Goal: Information Seeking & Learning: Learn about a topic

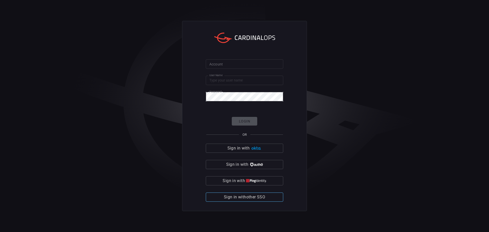
type input "solaredge"
click at [243, 194] on span "Sign in with other SSO" at bounding box center [244, 197] width 41 height 7
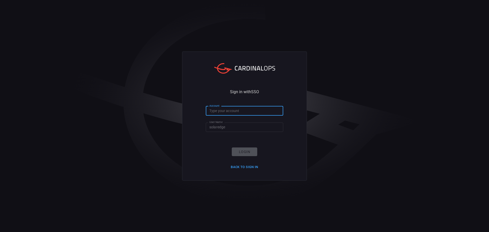
click at [243, 113] on input "Account" at bounding box center [244, 110] width 77 height 9
type input "solaredge"
click at [234, 127] on input "solaredge" at bounding box center [244, 127] width 77 height 9
click at [244, 149] on button "Login" at bounding box center [244, 152] width 25 height 9
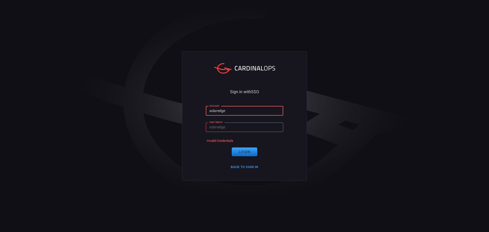
click at [241, 112] on input "solaredge" at bounding box center [244, 110] width 77 height 9
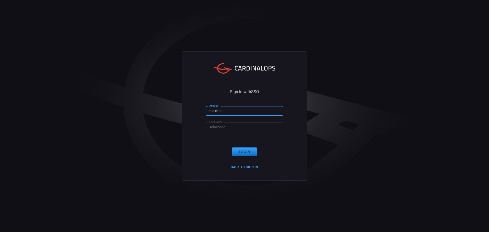
type input "maimon"
click at [255, 168] on button "Back to Sign in" at bounding box center [245, 167] width 34 height 8
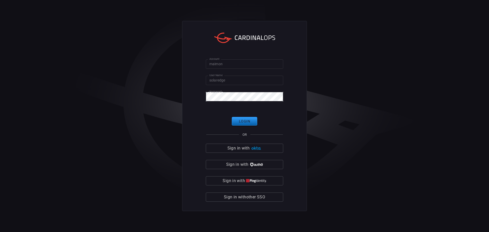
click at [238, 119] on button "Login" at bounding box center [244, 121] width 25 height 9
click button "Login" at bounding box center [244, 121] width 25 height 9
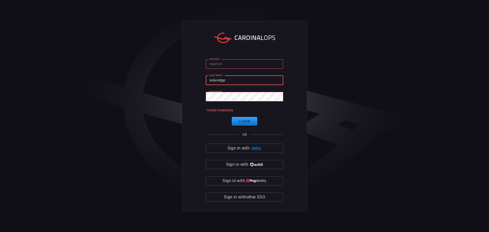
drag, startPoint x: 234, startPoint y: 80, endPoint x: 196, endPoint y: 80, distance: 38.0
click at [195, 81] on div "Account maimon Account User Name solaredge User Name Password Password Invalid …" at bounding box center [244, 116] width 125 height 191
click at [217, 66] on input "maimon" at bounding box center [244, 63] width 77 height 9
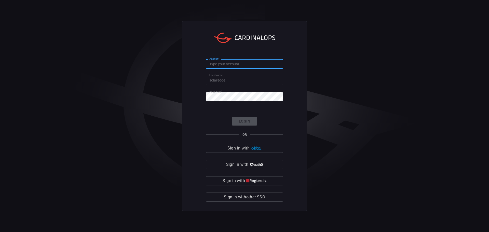
drag, startPoint x: 210, startPoint y: 79, endPoint x: 203, endPoint y: 79, distance: 6.9
click at [203, 79] on div "Account Account User Name solaredge User Name Password Password Login OR Sign i…" at bounding box center [244, 116] width 125 height 191
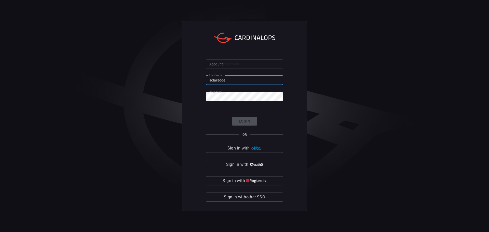
paste input "maimon"
type input "maimon"
click at [225, 67] on input "Account" at bounding box center [244, 63] width 77 height 9
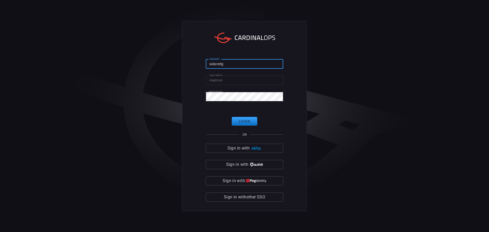
type input "solaredge"
click button "Login" at bounding box center [244, 121] width 25 height 9
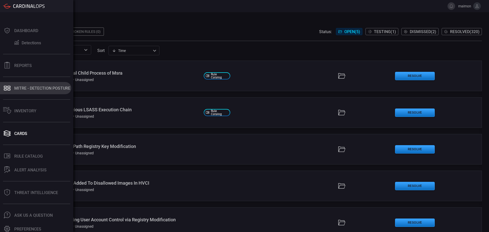
click at [31, 90] on div "MITRE - Detection Posture" at bounding box center [42, 88] width 56 height 5
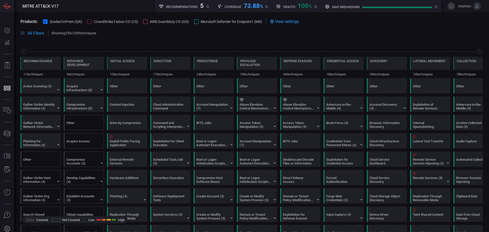
scroll to position [0, 67]
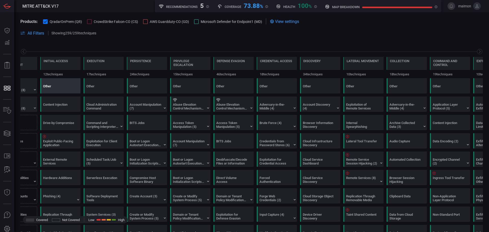
click at [53, 87] on div "Other" at bounding box center [59, 88] width 32 height 8
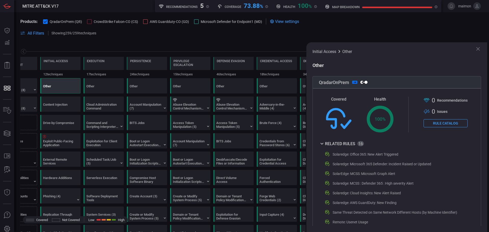
click at [477, 46] on icon at bounding box center [478, 49] width 6 height 6
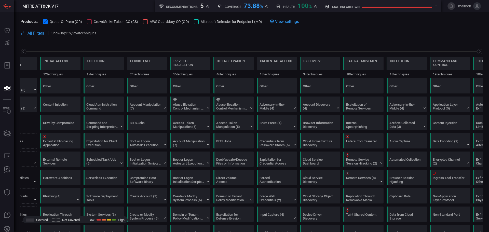
click at [24, 49] on icon at bounding box center [23, 51] width 5 height 5
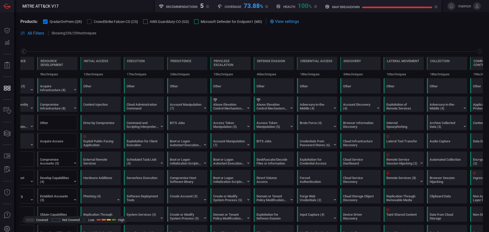
click at [24, 49] on icon at bounding box center [23, 51] width 5 height 5
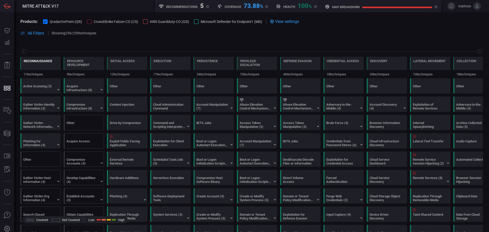
click at [33, 61] on div "Reconnaissance" at bounding box center [38, 61] width 29 height 4
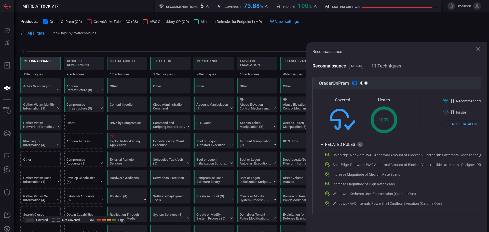
click at [460, 123] on button "Rule Catalog" at bounding box center [465, 124] width 44 height 8
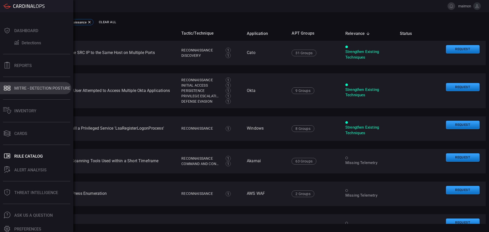
click at [20, 87] on div "MITRE - Detection Posture" at bounding box center [42, 88] width 56 height 5
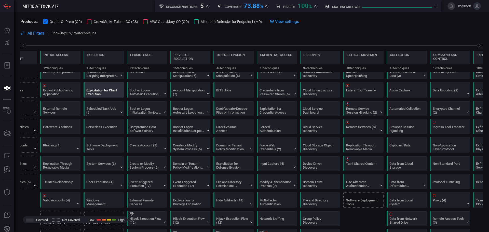
scroll to position [153, 0]
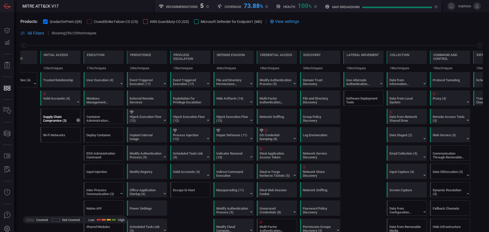
click at [79, 121] on icon at bounding box center [78, 120] width 4 height 4
click at [78, 120] on icon at bounding box center [78, 120] width 4 height 4
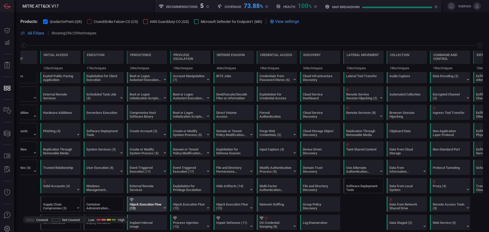
scroll to position [0, 0]
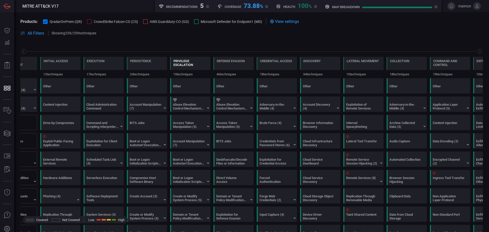
click at [194, 66] on div "Privilege Escalation" at bounding box center [191, 63] width 34 height 8
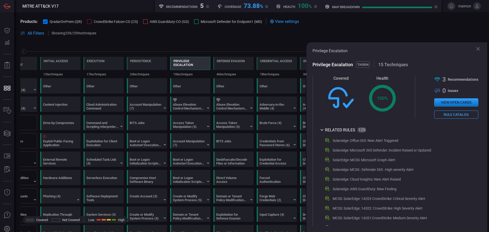
scroll to position [51, 0]
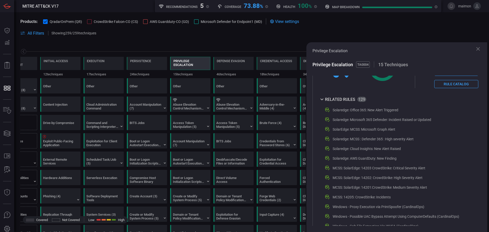
click at [362, 111] on div "Solaredge: Office 365: New Alert Triggered" at bounding box center [366, 110] width 66 height 4
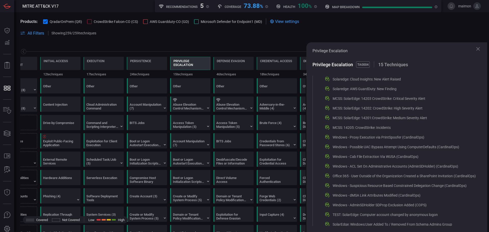
scroll to position [0, 0]
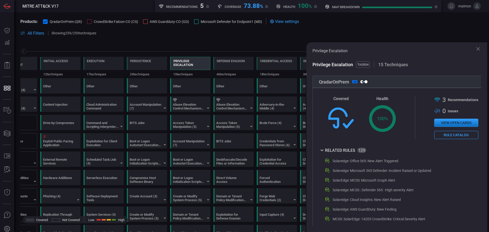
click at [324, 152] on icon at bounding box center [322, 150] width 6 height 6
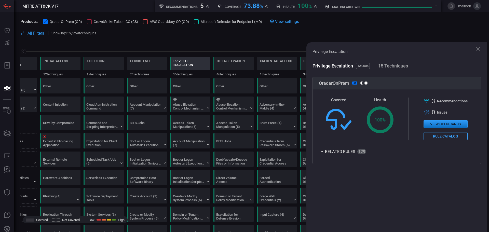
click at [325, 154] on icon at bounding box center [322, 152] width 6 height 6
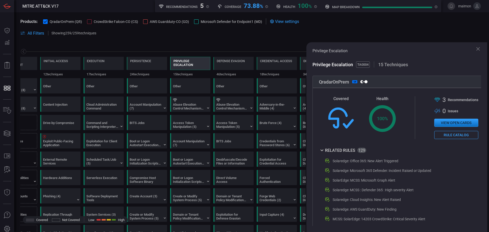
click at [449, 124] on button "View open cards" at bounding box center [457, 123] width 44 height 8
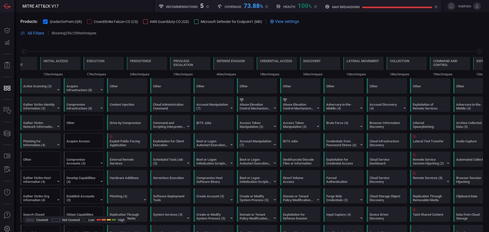
scroll to position [0, 67]
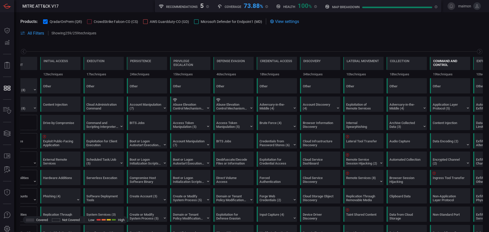
click at [444, 64] on div "Command and Control" at bounding box center [451, 63] width 34 height 8
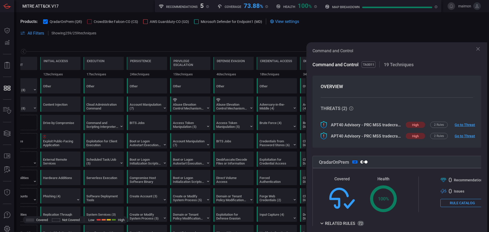
click at [479, 48] on icon at bounding box center [478, 49] width 6 height 6
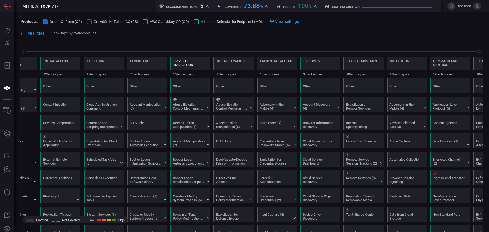
click at [188, 61] on div "Privilege Escalation" at bounding box center [191, 63] width 34 height 8
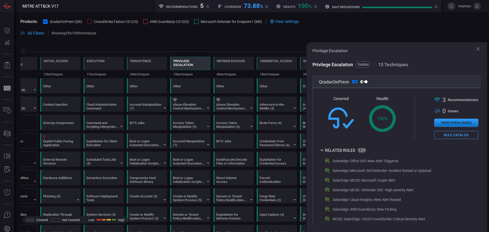
click at [452, 134] on button "Rule Catalog" at bounding box center [457, 135] width 44 height 8
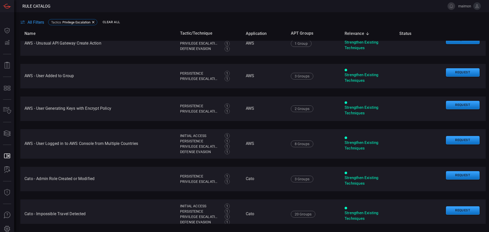
scroll to position [1553, 0]
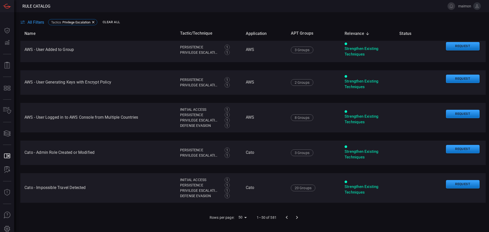
click at [294, 220] on icon "Go to next page" at bounding box center [297, 218] width 6 height 6
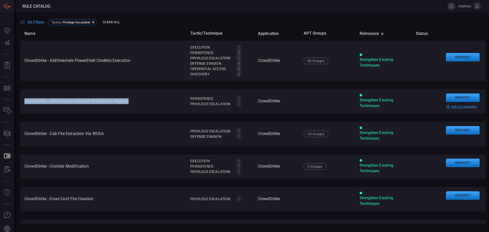
drag, startPoint x: 134, startPoint y: 103, endPoint x: 24, endPoint y: 99, distance: 109.4
click at [24, 99] on td "CrowdStrike - Active Setup Autostart Modified In Registry" at bounding box center [103, 101] width 166 height 24
copy td "CrowdStrike - Active Setup Autostart Modified In Registry"
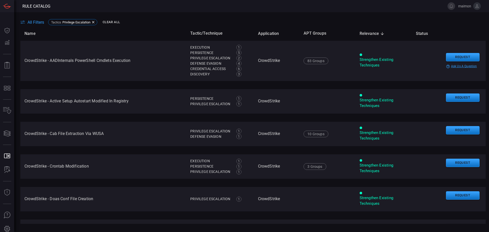
click at [277, 50] on td "CrowdStrike" at bounding box center [277, 61] width 46 height 40
